Goal: Task Accomplishment & Management: Use online tool/utility

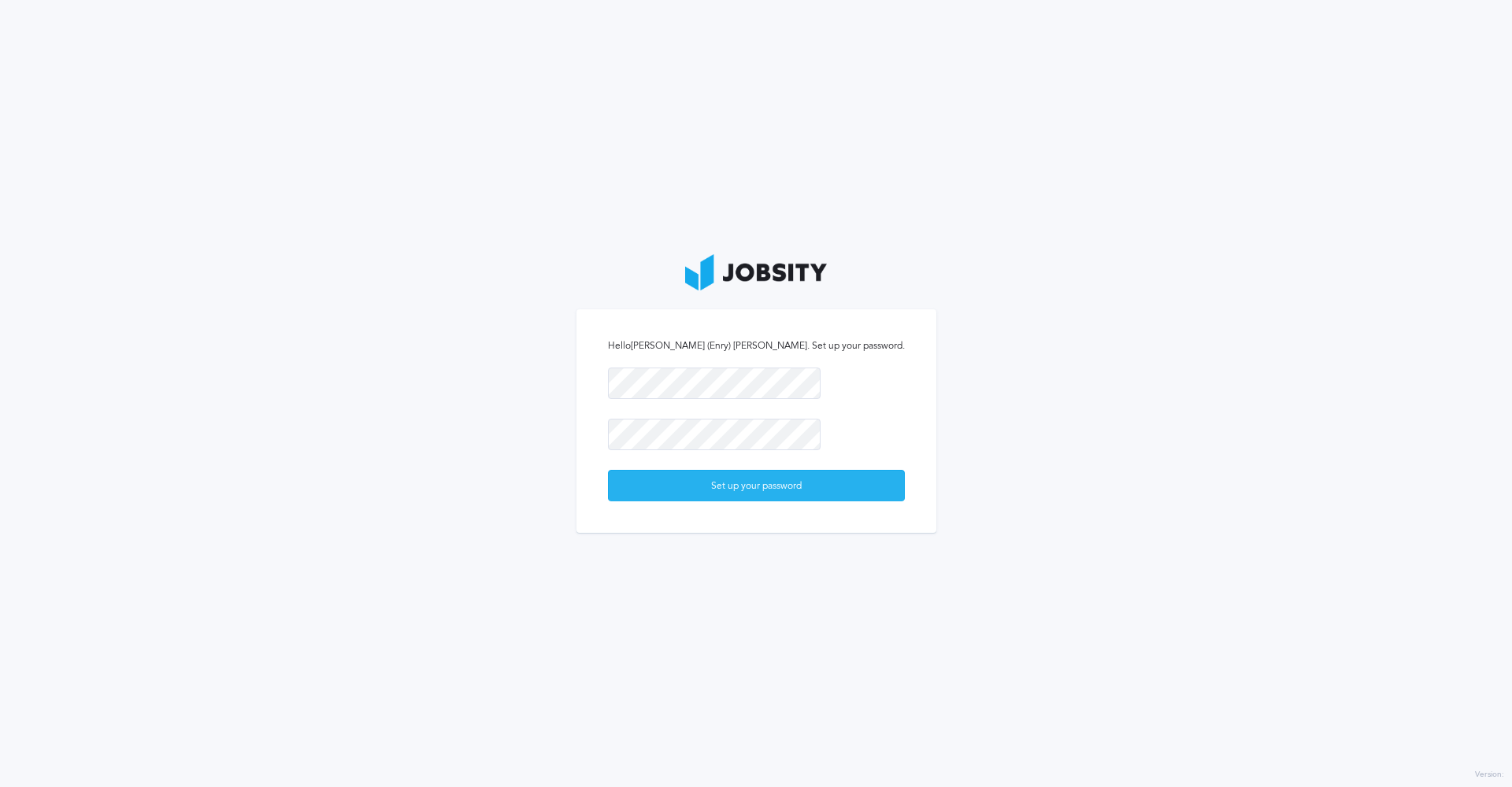
click at [787, 491] on div "Set up your password" at bounding box center [756, 486] width 295 height 31
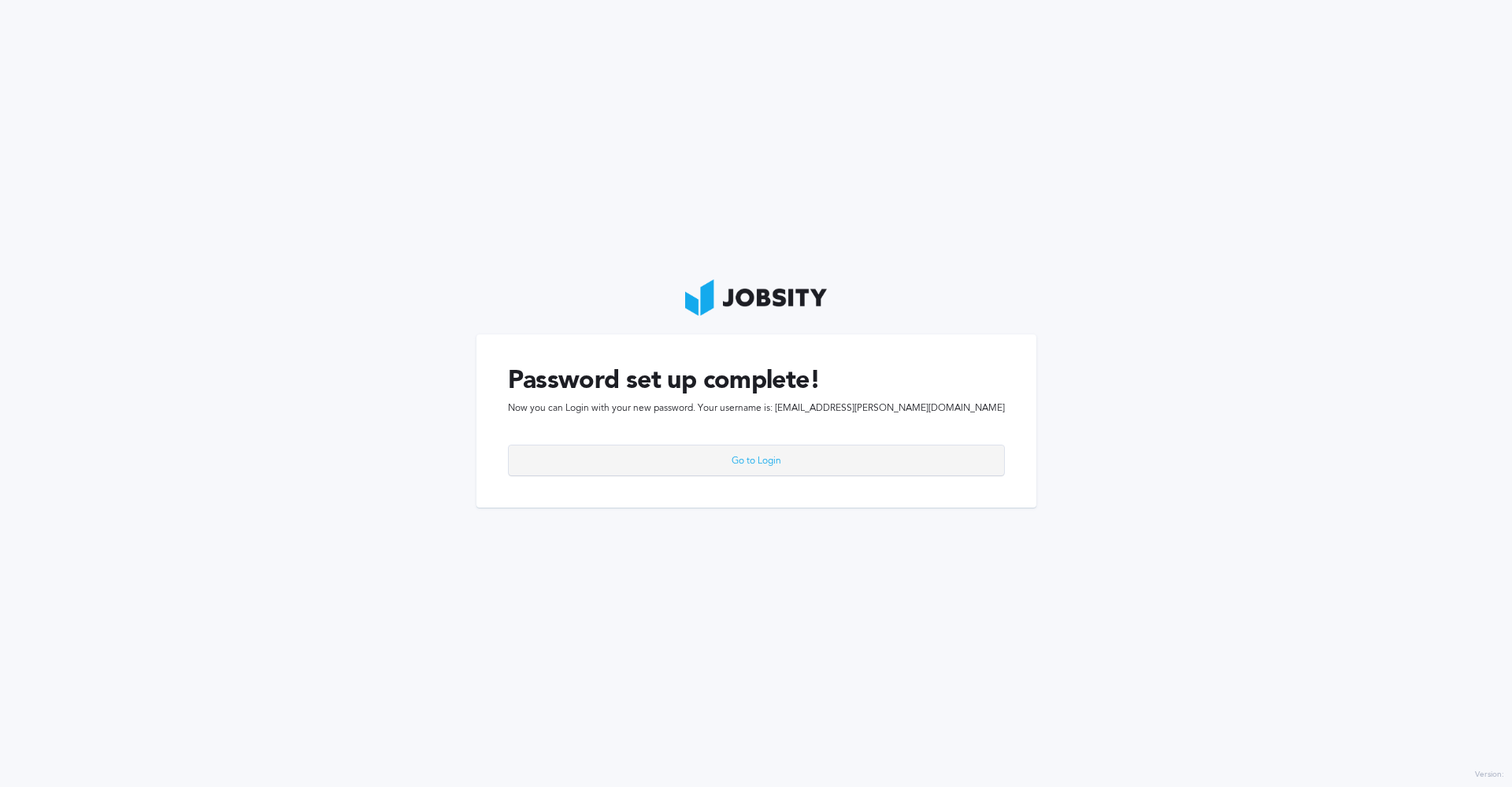
click at [771, 468] on div "Go to Login" at bounding box center [756, 461] width 495 height 31
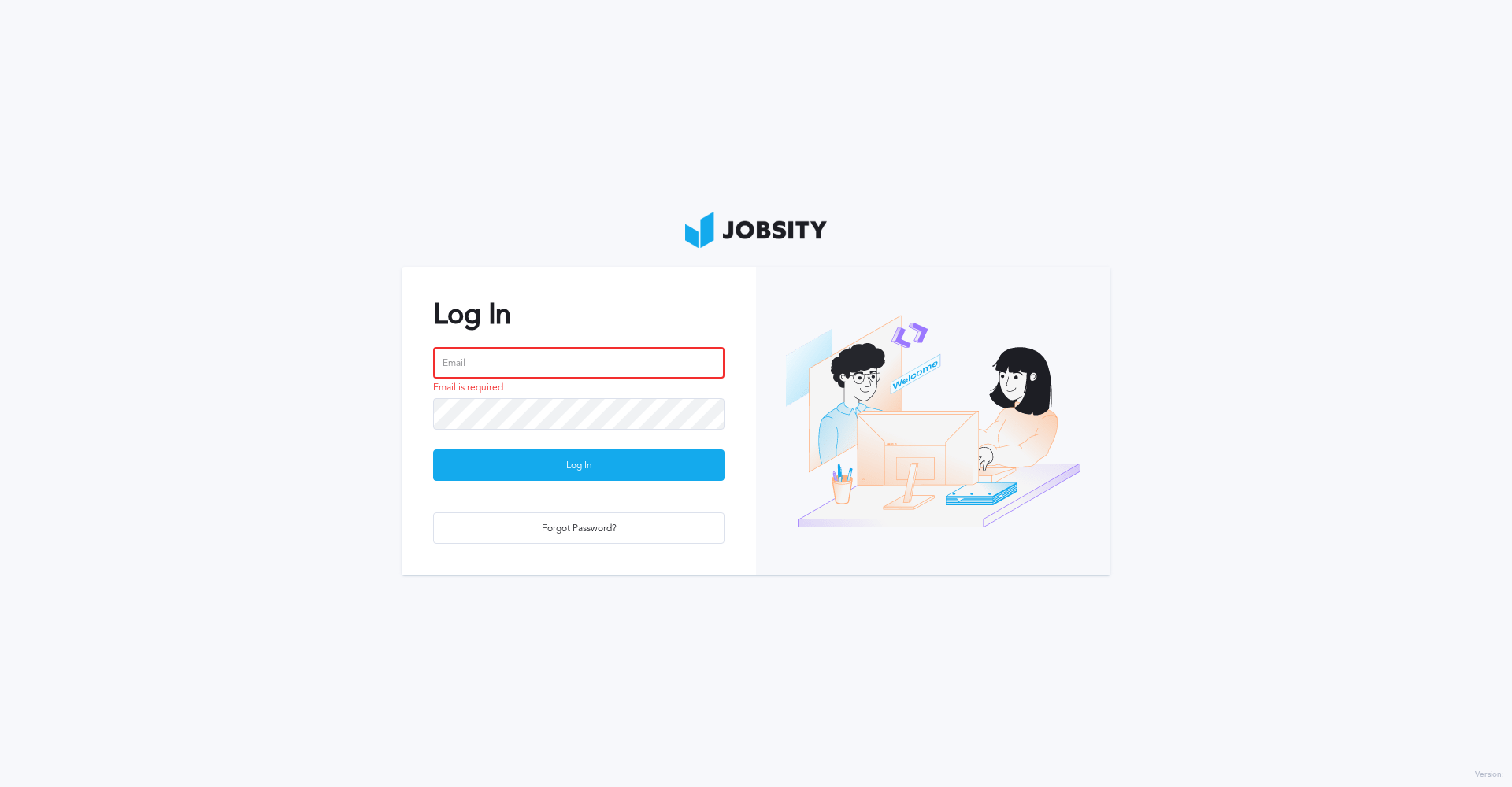
click at [537, 370] on input "email" at bounding box center [579, 363] width 291 height 31
type input "[EMAIL_ADDRESS][PERSON_NAME][DOMAIN_NAME]"
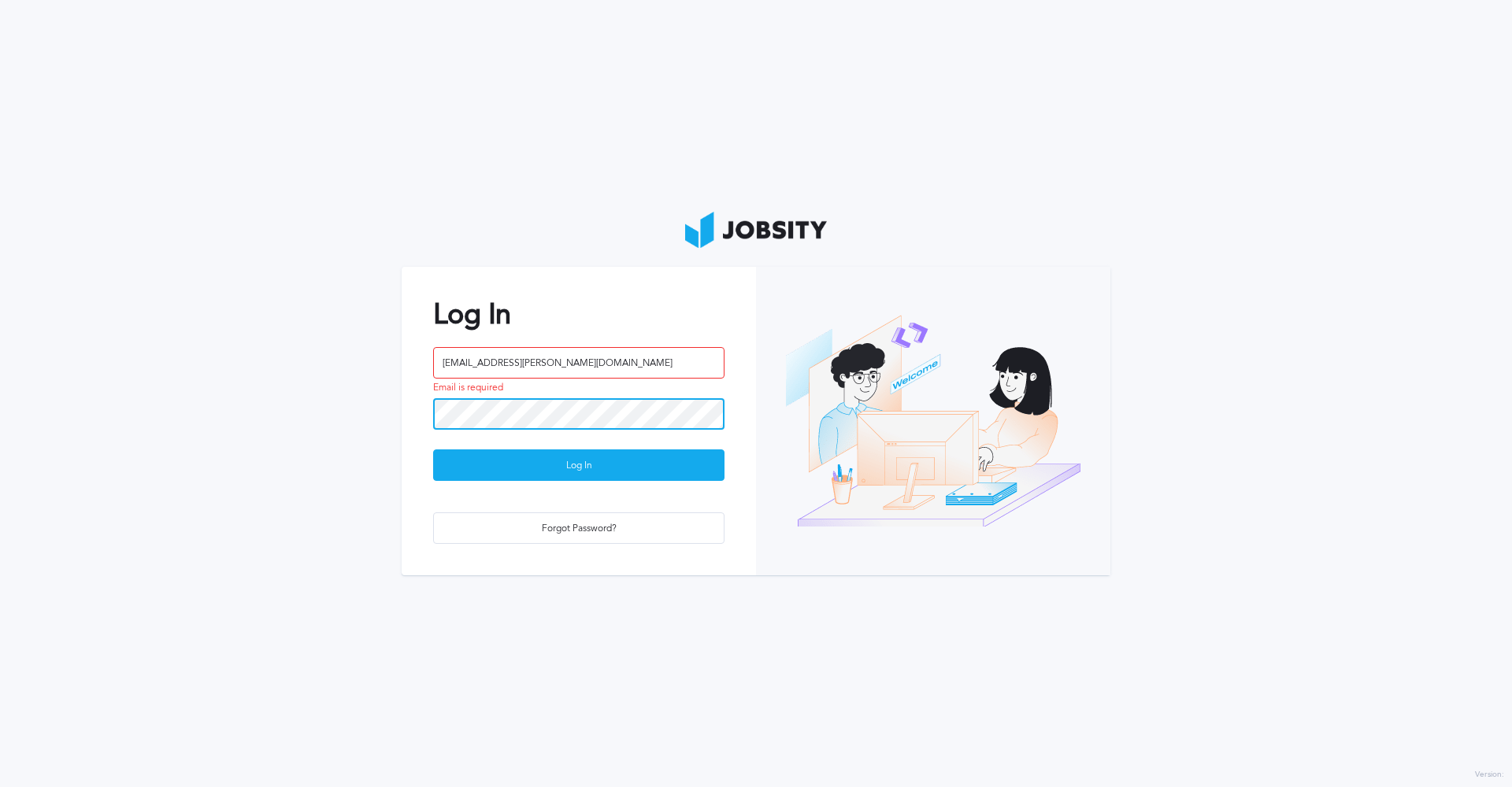
click at [579, 465] on button "Log In" at bounding box center [579, 465] width 291 height 31
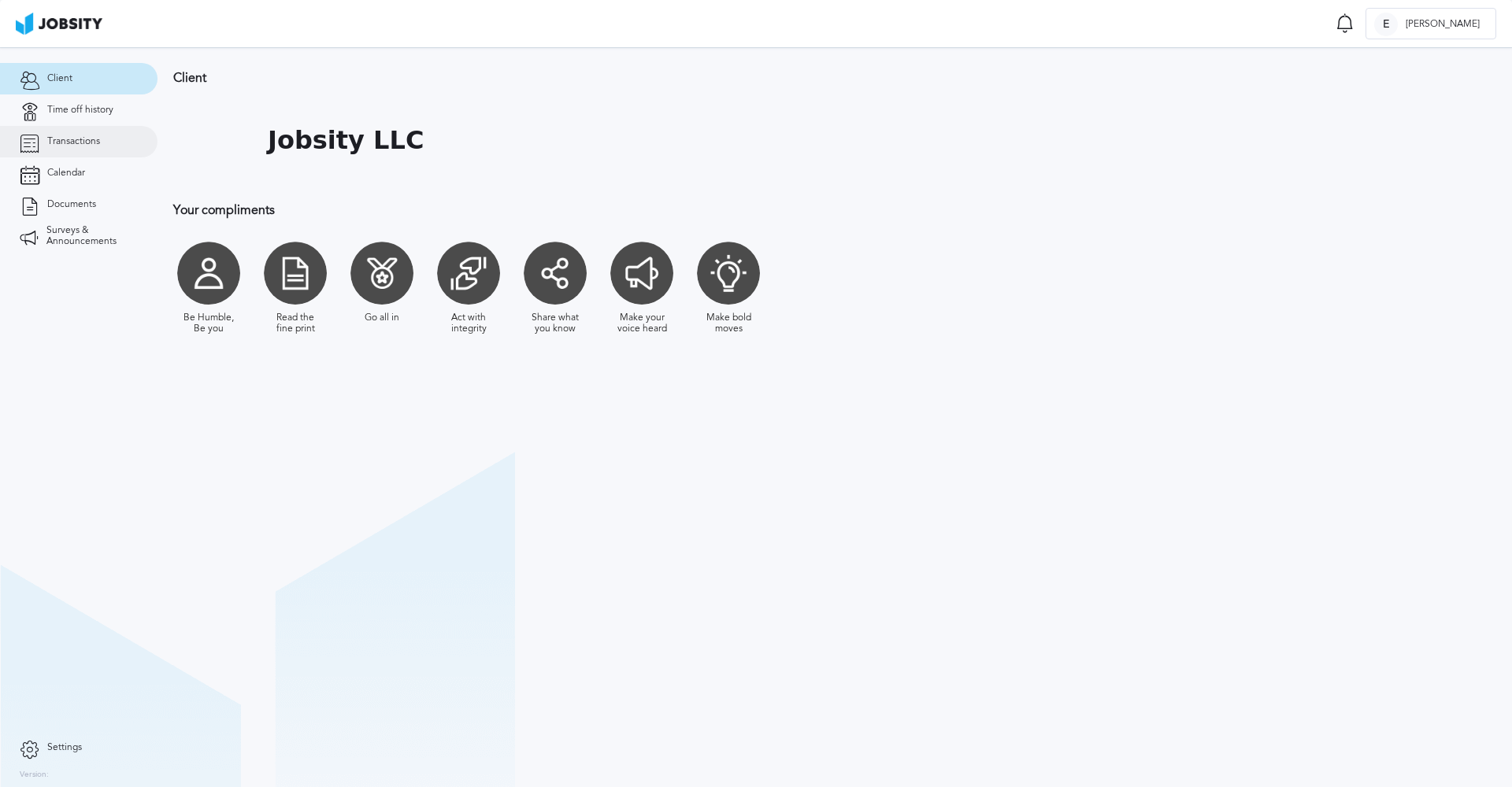
click at [88, 138] on span "Transactions" at bounding box center [74, 141] width 53 height 11
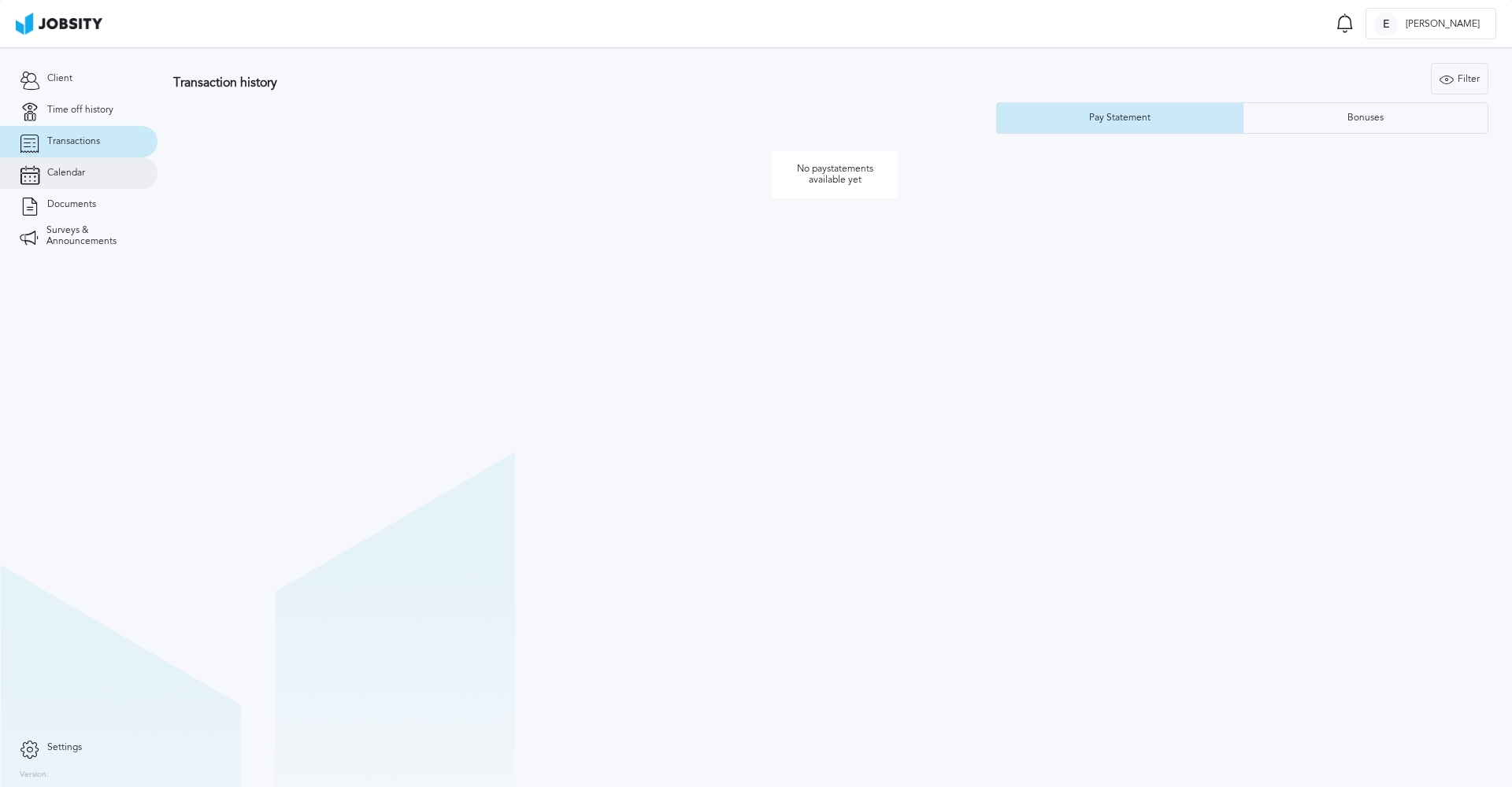
click at [74, 173] on span "Calendar" at bounding box center [66, 173] width 38 height 11
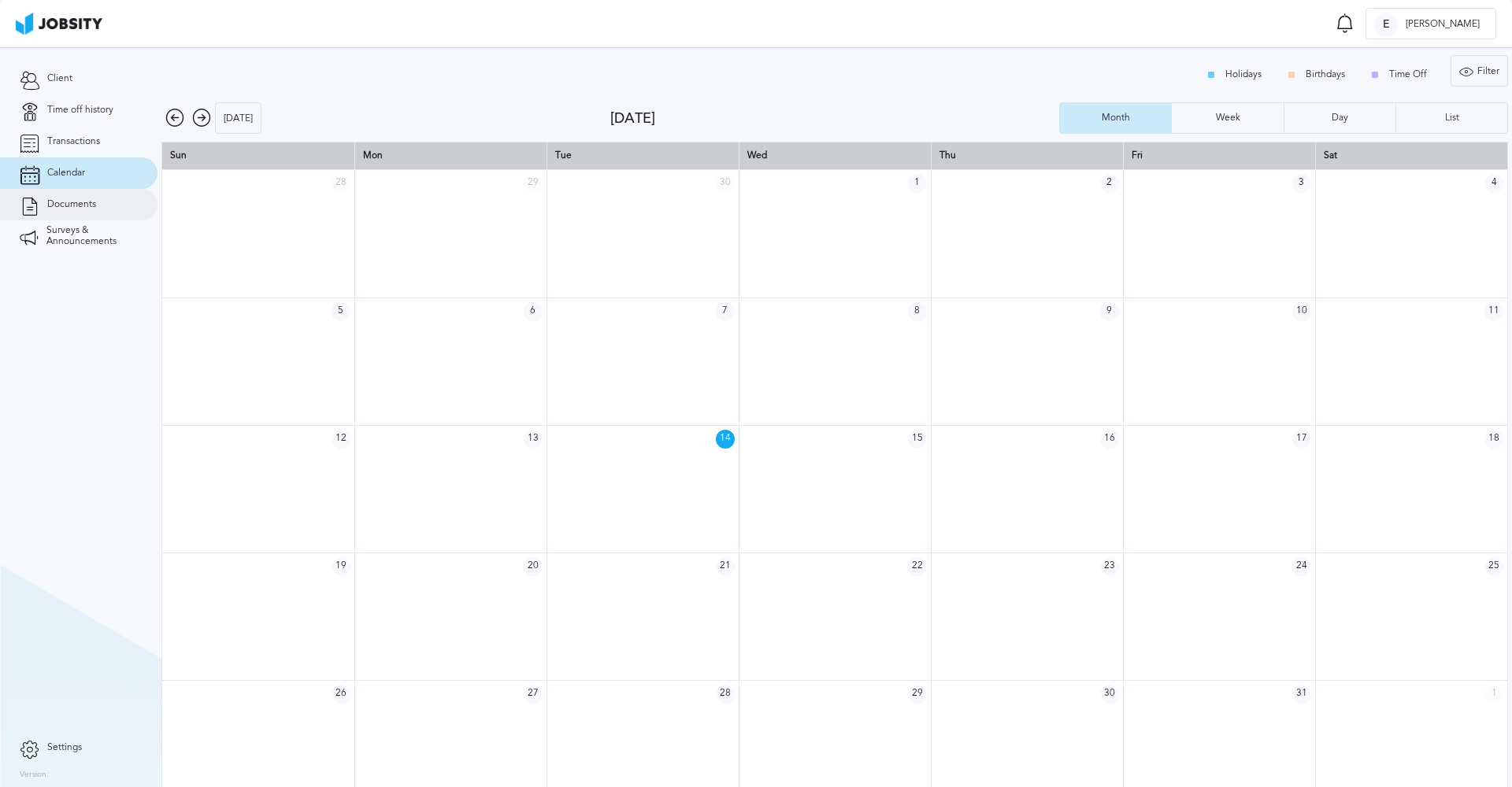
click at [71, 206] on span "Documents" at bounding box center [71, 204] width 49 height 11
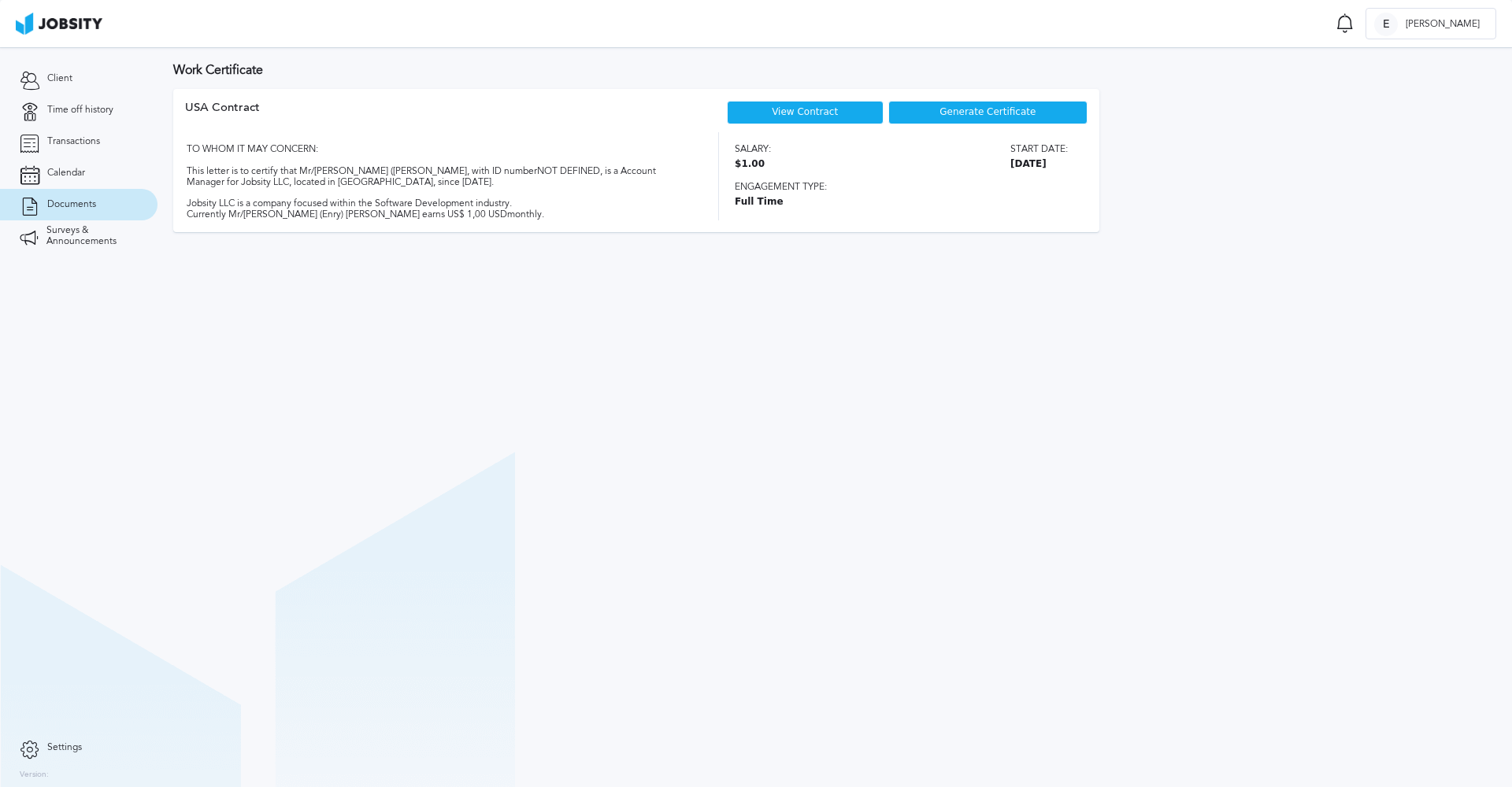
click at [826, 111] on link "View Contract" at bounding box center [805, 112] width 66 height 11
click at [963, 107] on span "Generate Certificate" at bounding box center [988, 112] width 96 height 11
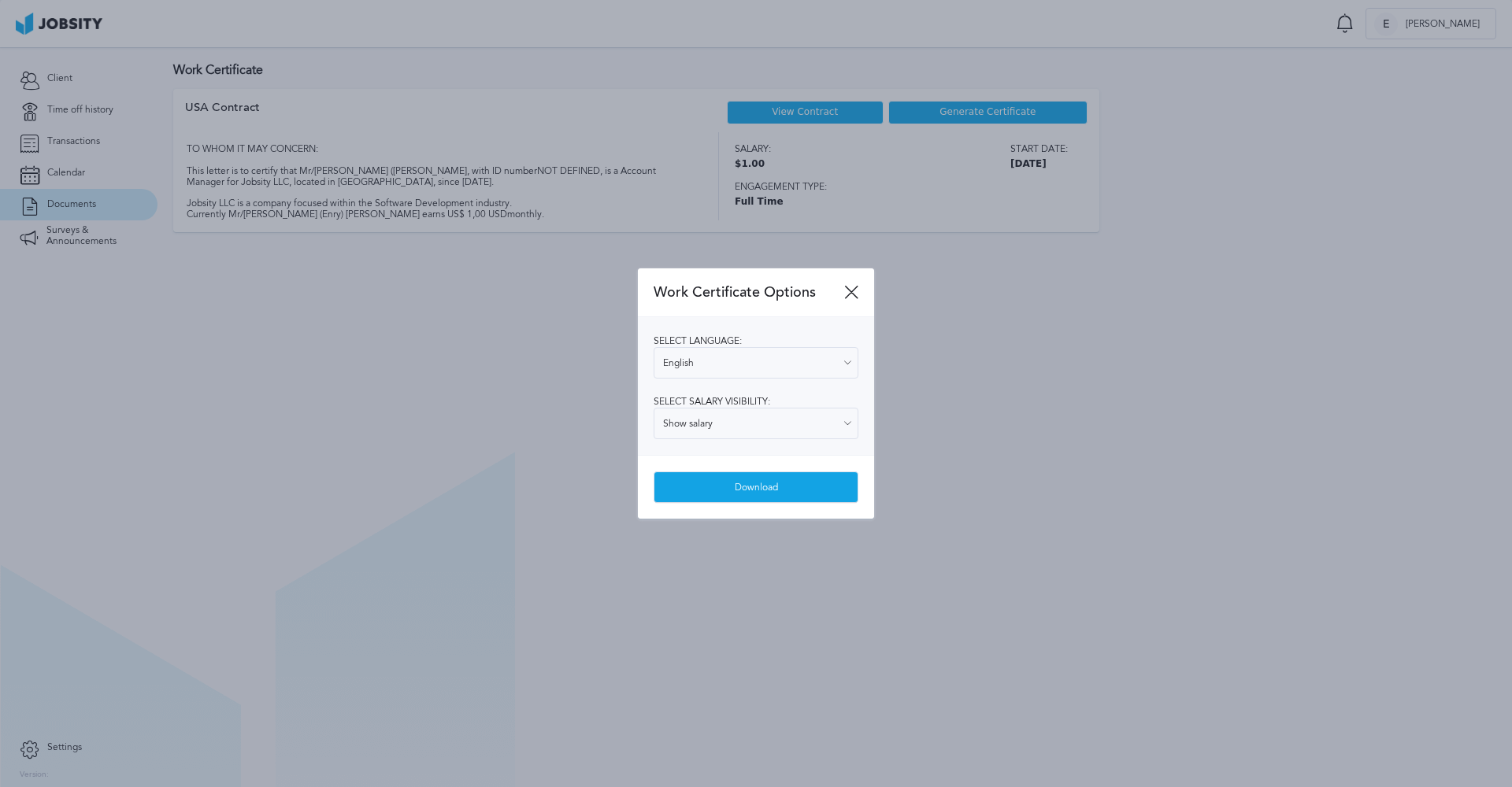
click at [787, 488] on div "Download" at bounding box center [756, 488] width 203 height 31
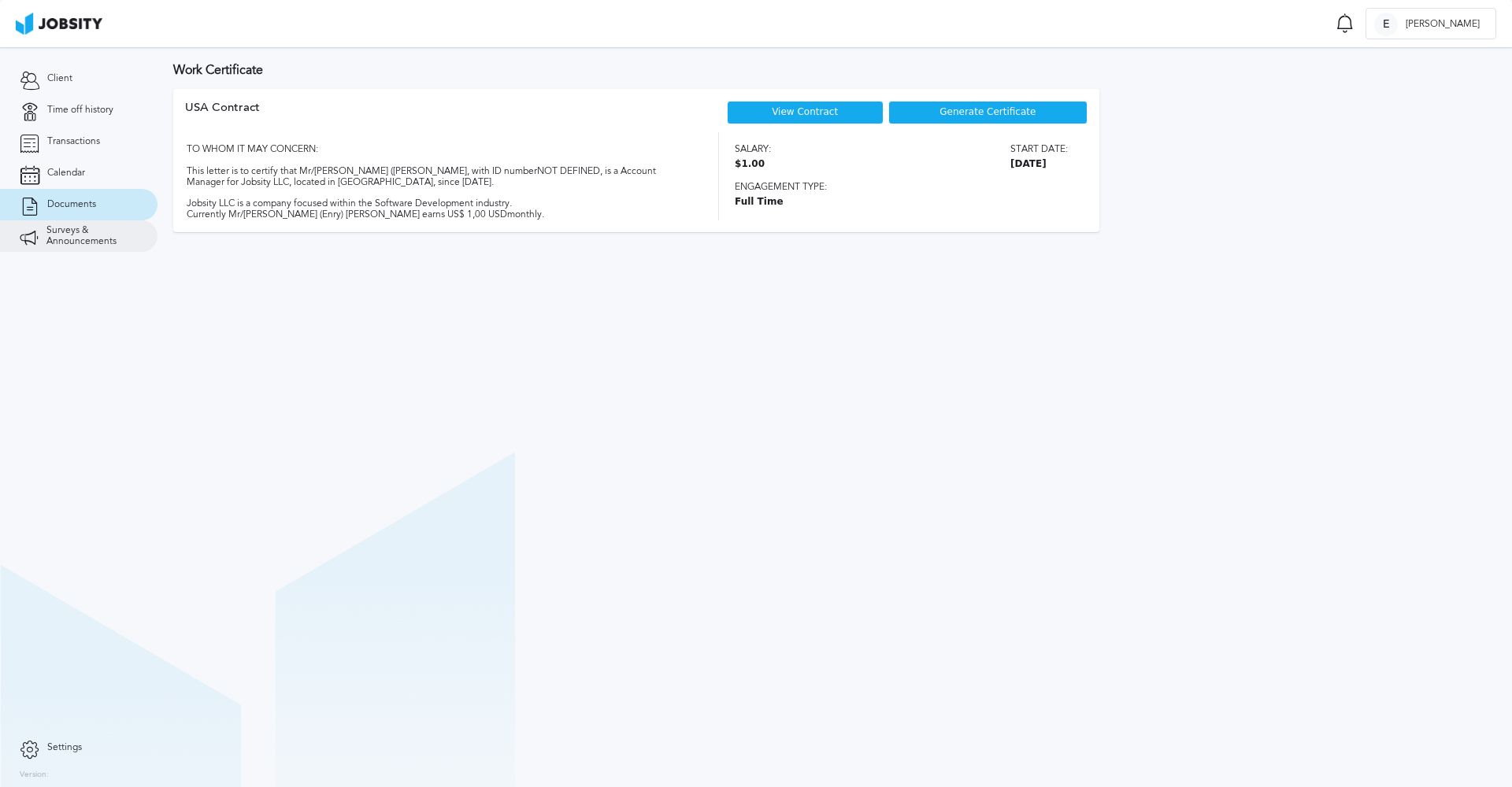
click at [53, 230] on span "Surveys & Announcements" at bounding box center [92, 236] width 91 height 22
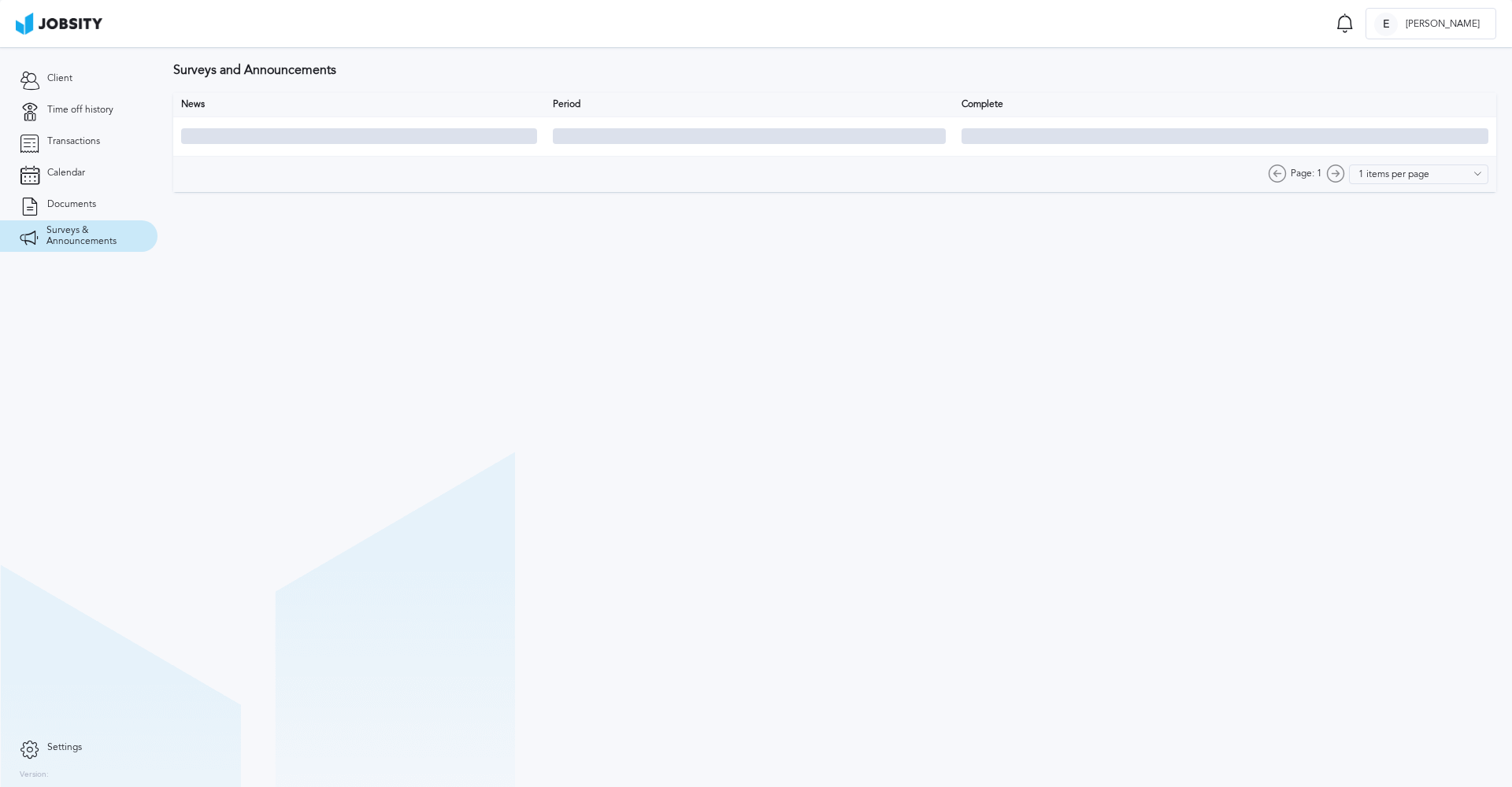
type input "10 items per page"
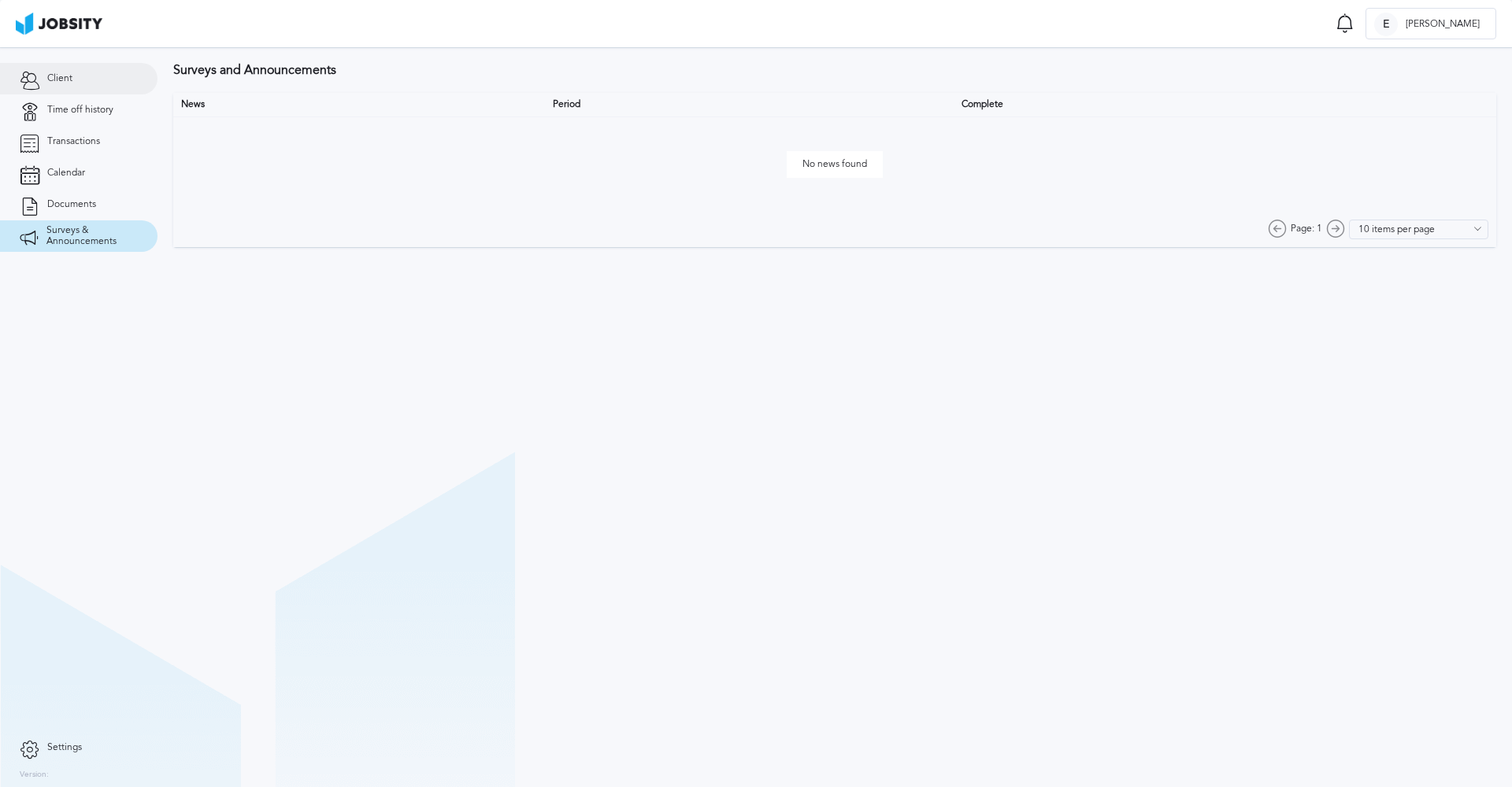
click at [59, 83] on span "Client" at bounding box center [60, 79] width 25 height 11
